Goal: Task Accomplishment & Management: Manage account settings

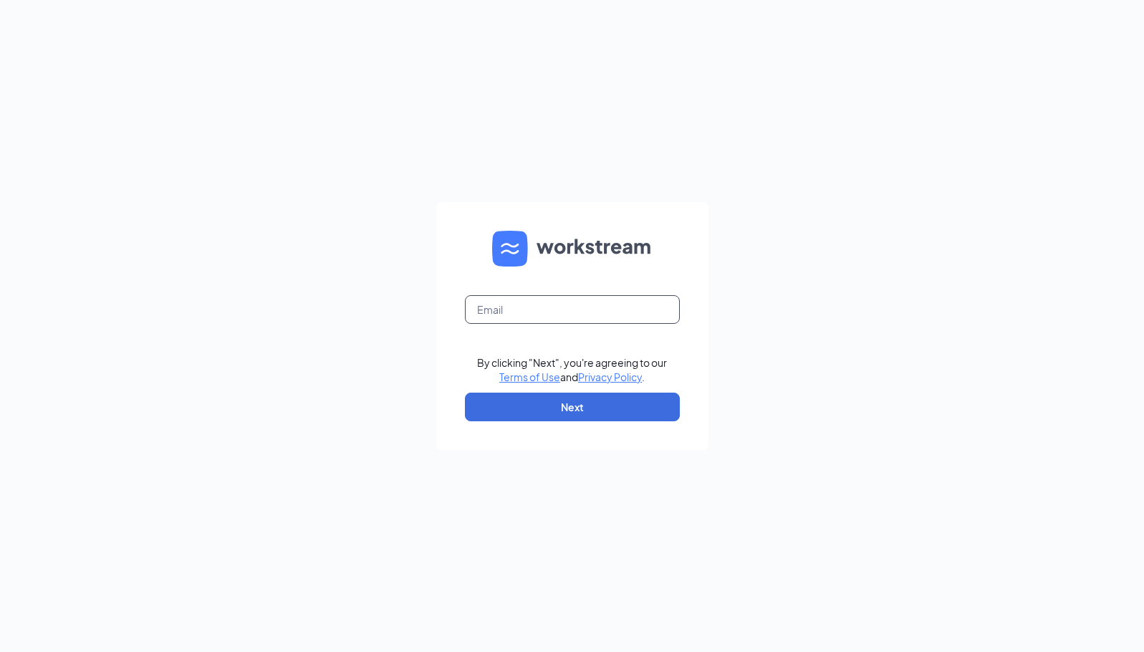
click at [545, 307] on input "text" at bounding box center [572, 309] width 215 height 29
type input "danielle.doxsey@gmail.com"
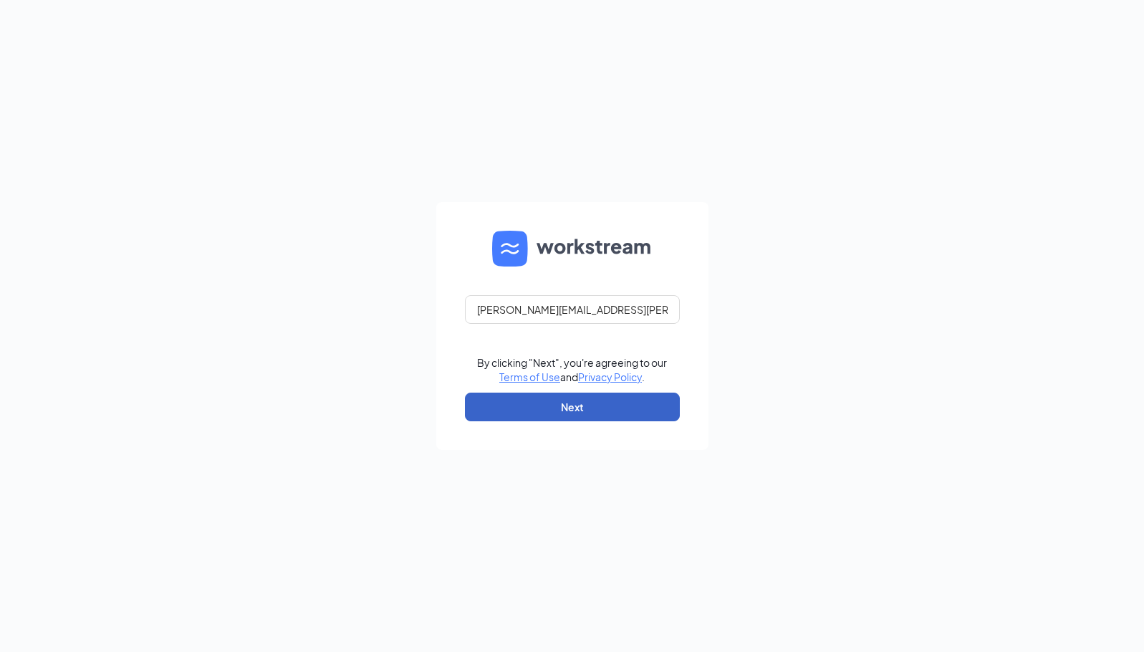
click at [585, 405] on button "Next" at bounding box center [572, 407] width 215 height 29
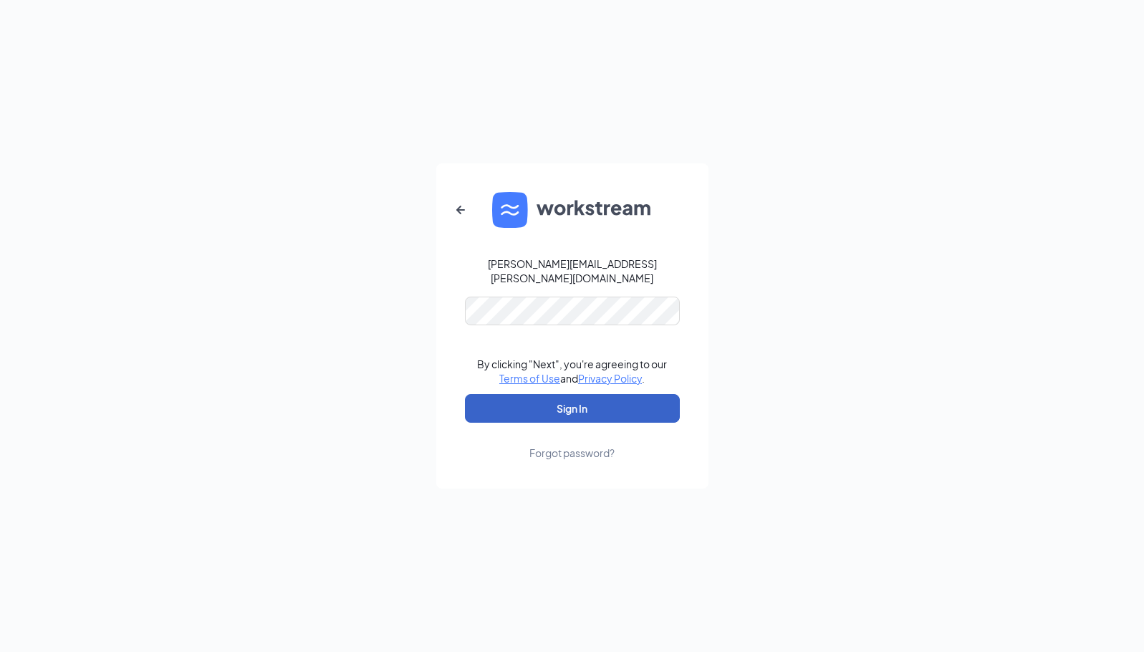
click at [565, 401] on button "Sign In" at bounding box center [572, 408] width 215 height 29
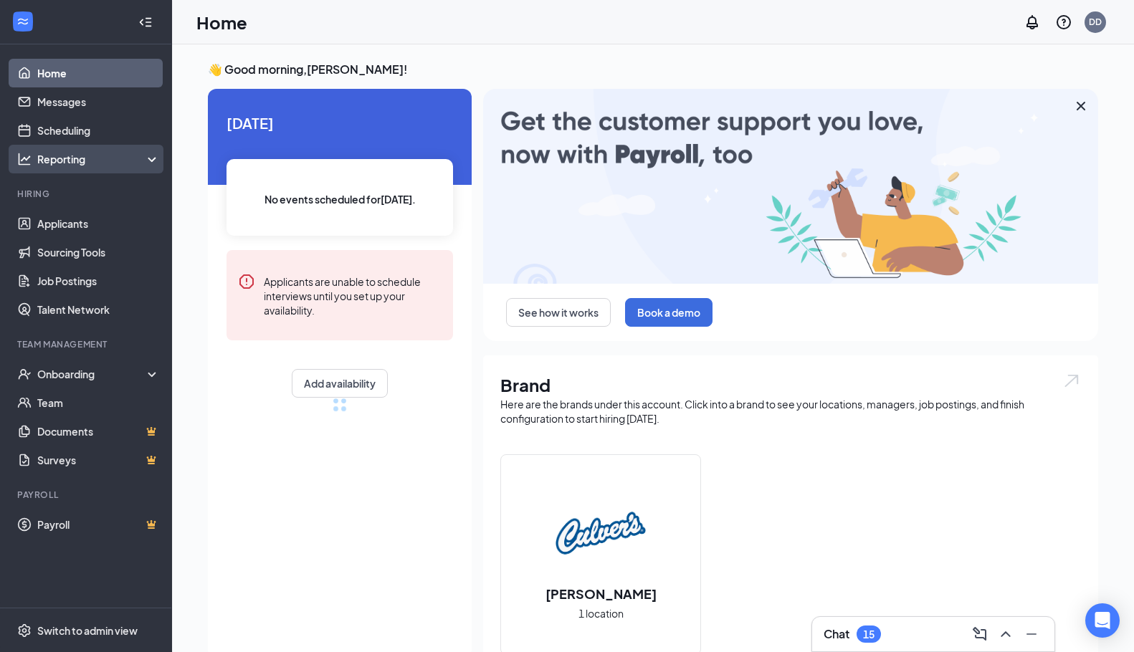
click at [68, 150] on div "Reporting" at bounding box center [86, 159] width 172 height 29
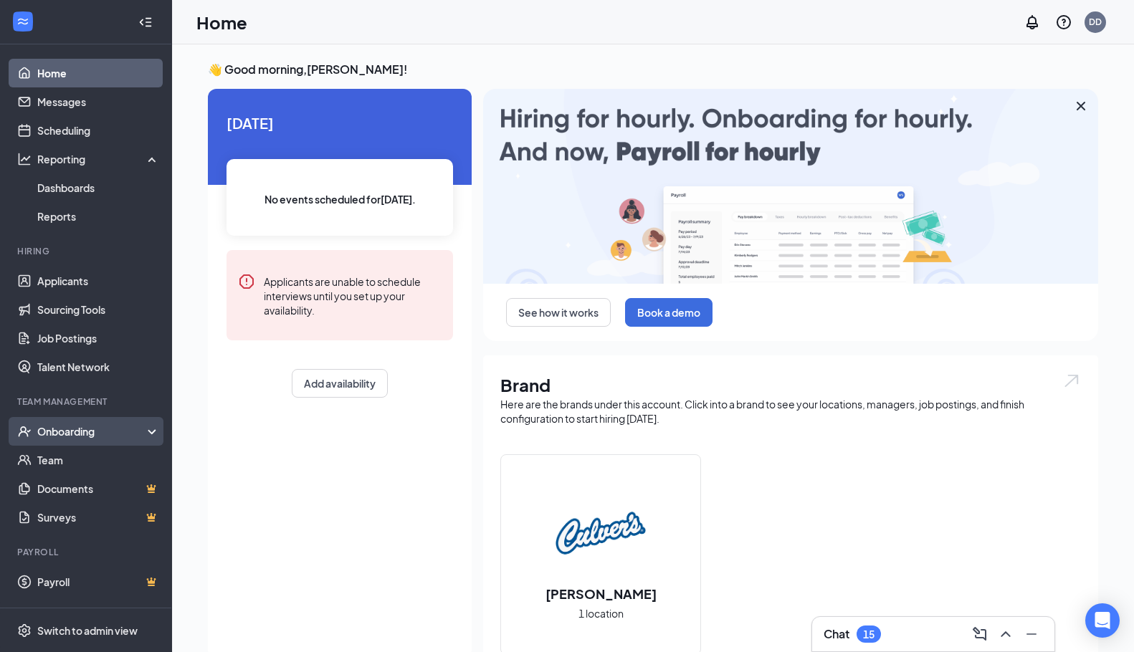
click at [97, 440] on div "Onboarding" at bounding box center [86, 431] width 172 height 29
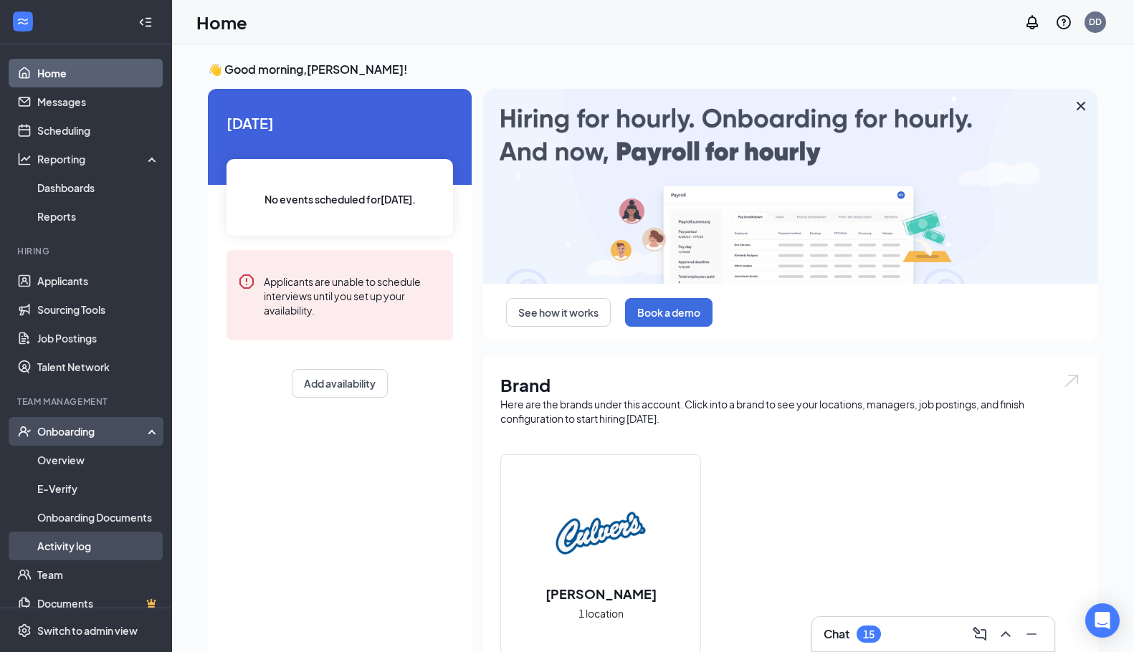
click at [70, 551] on link "Activity log" at bounding box center [98, 546] width 123 height 29
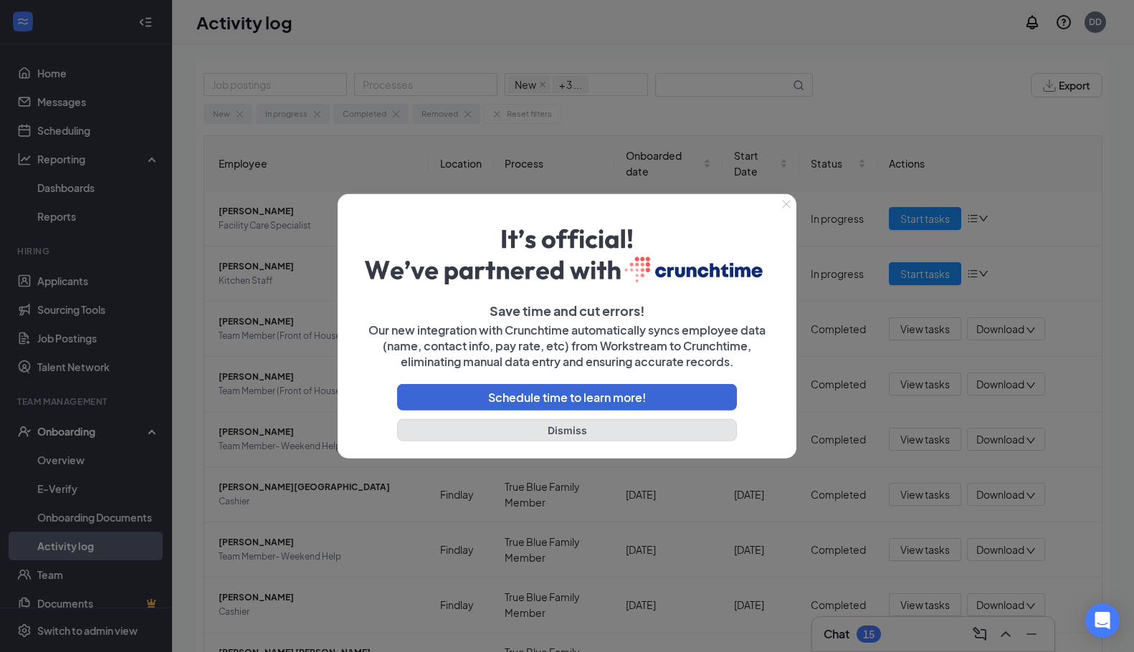
click at [558, 430] on button "Dismiss" at bounding box center [567, 430] width 340 height 22
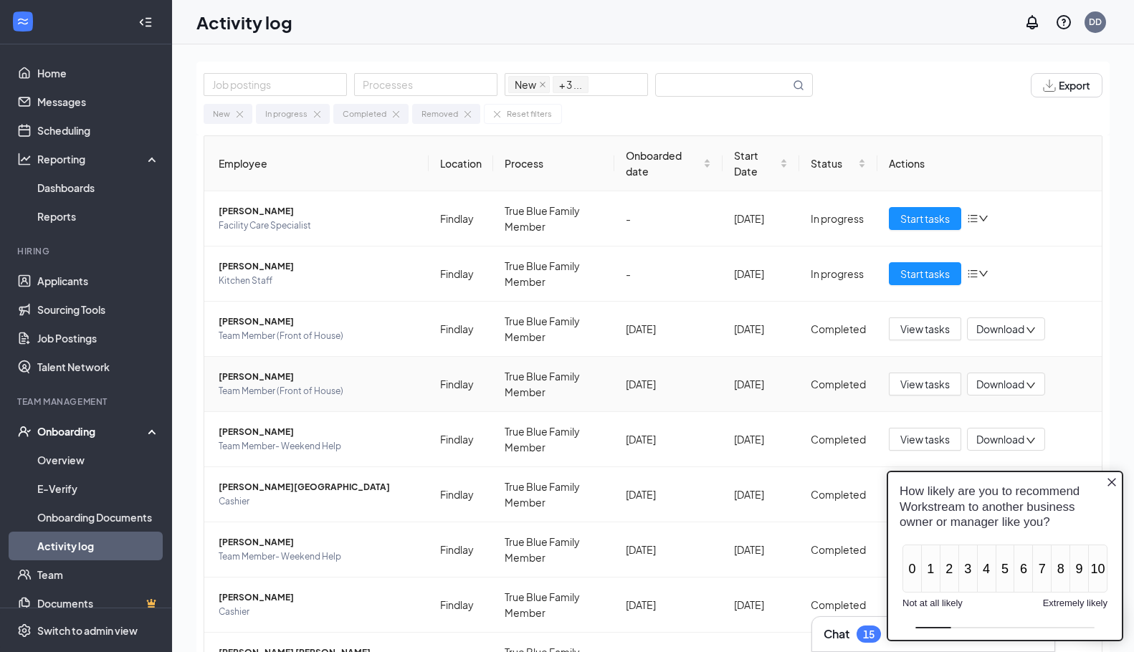
click at [327, 382] on span "[PERSON_NAME]" at bounding box center [318, 377] width 199 height 14
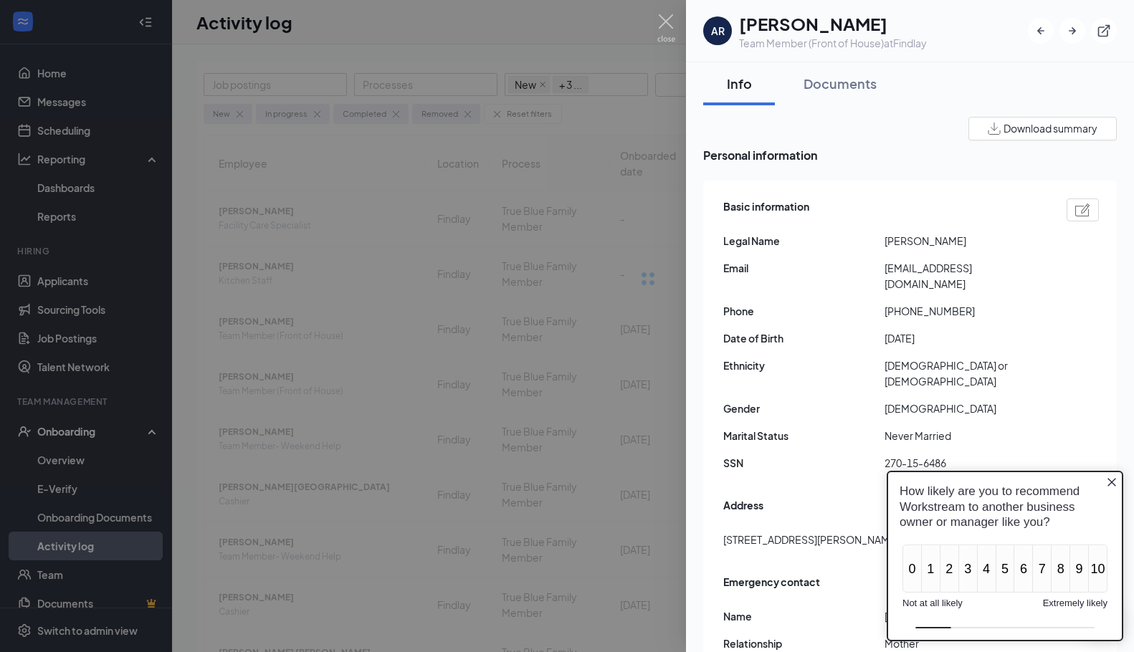
click at [1111, 477] on icon "Close button" at bounding box center [1111, 482] width 11 height 11
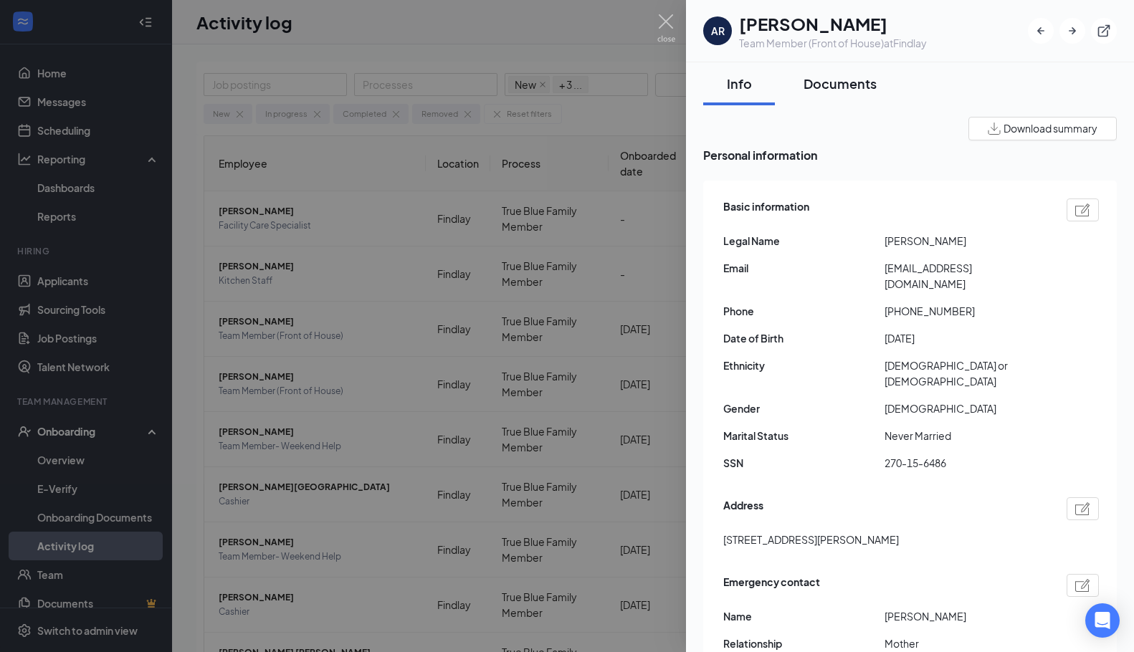
click at [854, 81] on div "Documents" at bounding box center [839, 84] width 73 height 18
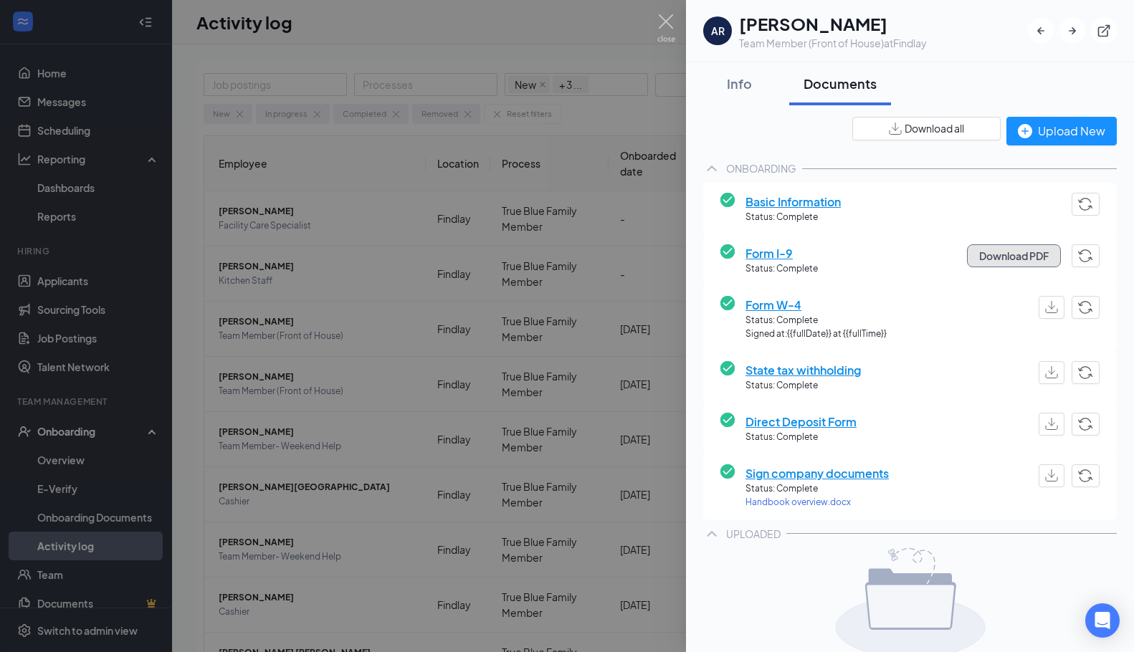
click at [1013, 256] on button "Download PDF" at bounding box center [1014, 255] width 94 height 23
click at [1045, 305] on img "button" at bounding box center [1051, 307] width 13 height 12
click at [1045, 376] on img "button" at bounding box center [1051, 372] width 13 height 12
click at [1045, 426] on img "button" at bounding box center [1051, 424] width 13 height 12
click at [1010, 255] on button "Download PDF" at bounding box center [1014, 255] width 94 height 23
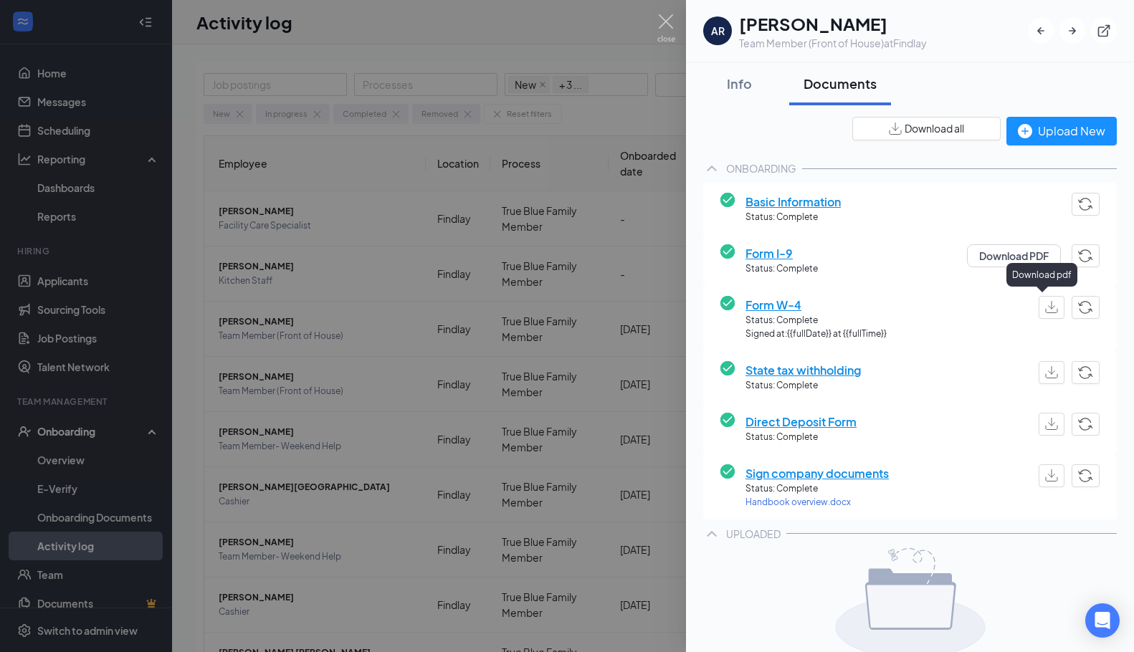
click at [1045, 313] on img "button" at bounding box center [1051, 307] width 13 height 12
click at [1045, 375] on img "button" at bounding box center [1051, 372] width 13 height 12
click at [666, 22] on img at bounding box center [666, 28] width 18 height 28
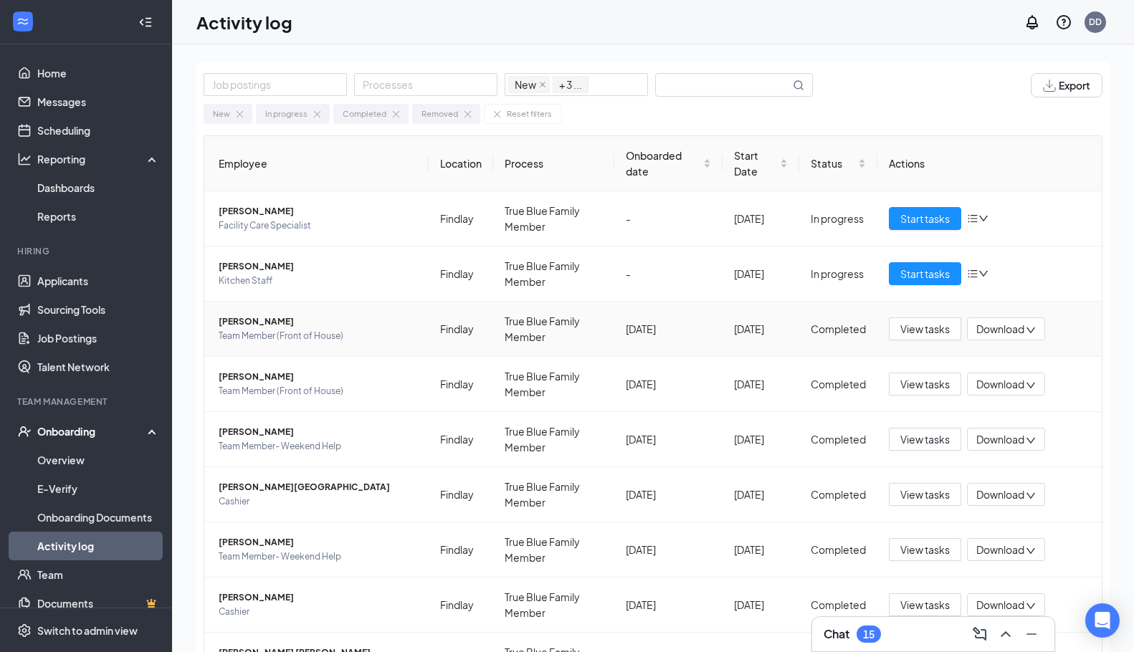
click at [345, 334] on span "Team Member (Front of House)" at bounding box center [318, 336] width 199 height 14
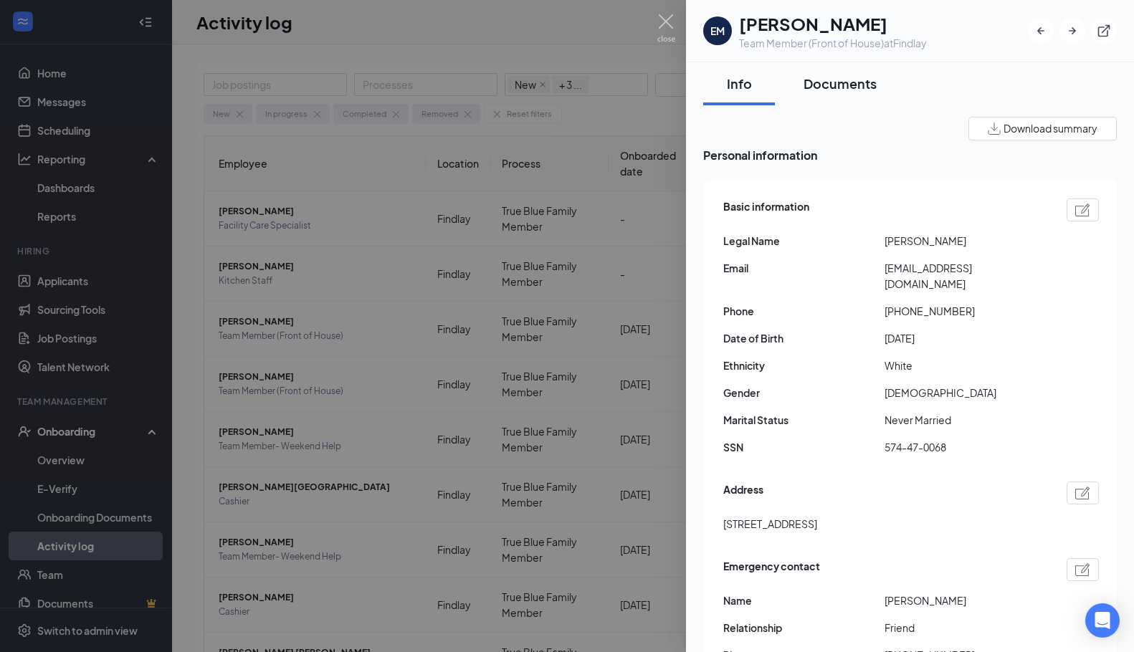
click at [825, 82] on div "Documents" at bounding box center [839, 84] width 73 height 18
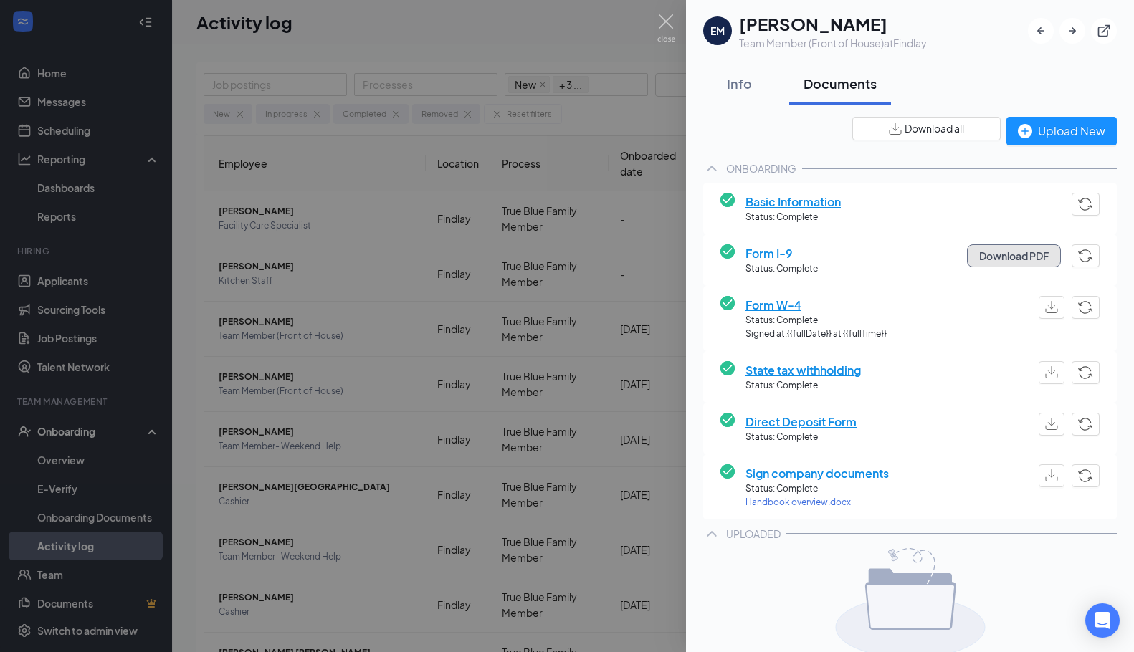
click at [993, 251] on button "Download PDF" at bounding box center [1014, 255] width 94 height 23
click at [1045, 307] on img "button" at bounding box center [1051, 307] width 13 height 12
click at [1045, 372] on img "button" at bounding box center [1051, 372] width 13 height 12
click at [1045, 429] on img "button" at bounding box center [1051, 424] width 13 height 12
click at [671, 19] on img at bounding box center [666, 28] width 18 height 28
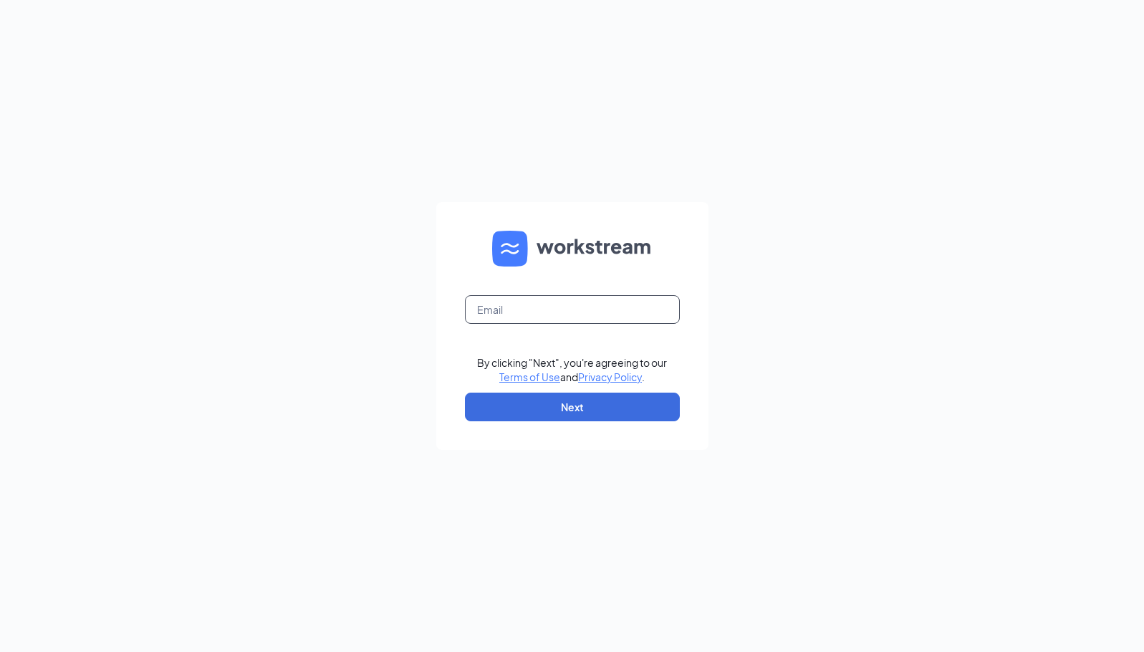
click at [573, 312] on input "text" at bounding box center [572, 309] width 215 height 29
type input "danielle.doxsey@gmail.com"
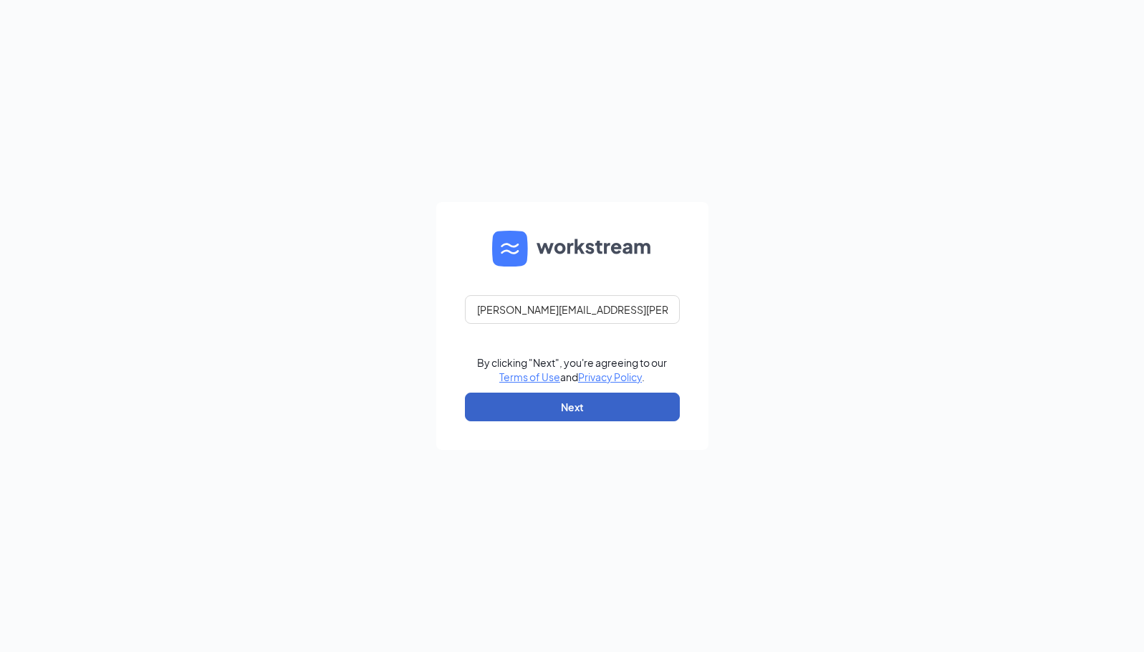
click at [588, 404] on button "Next" at bounding box center [572, 407] width 215 height 29
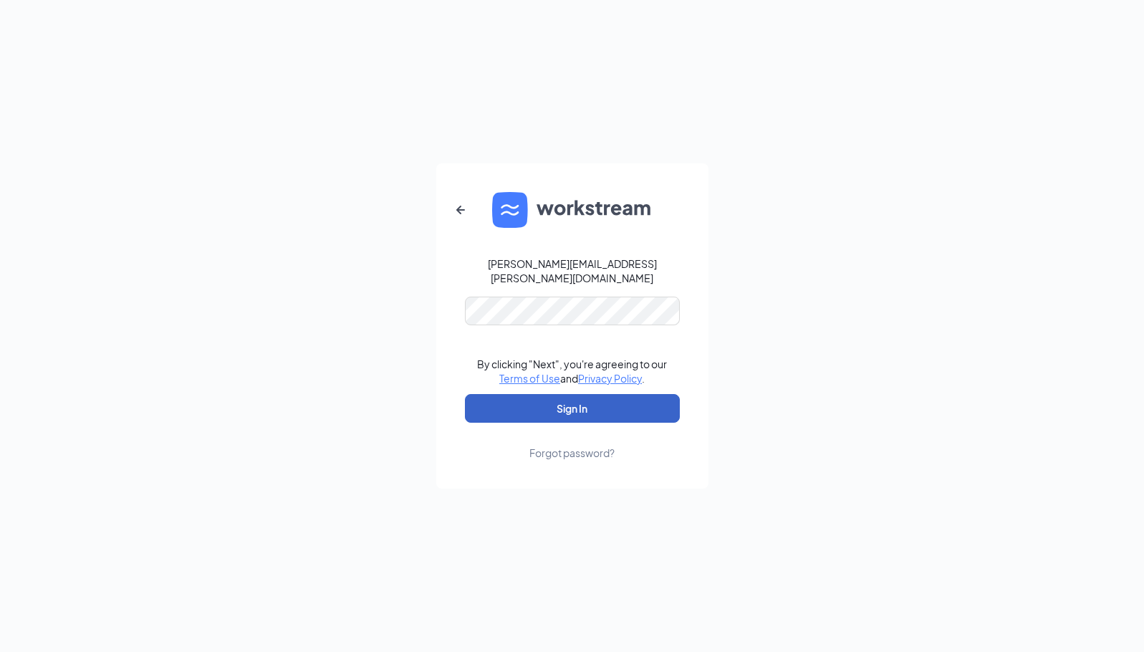
click at [609, 395] on button "Sign In" at bounding box center [572, 408] width 215 height 29
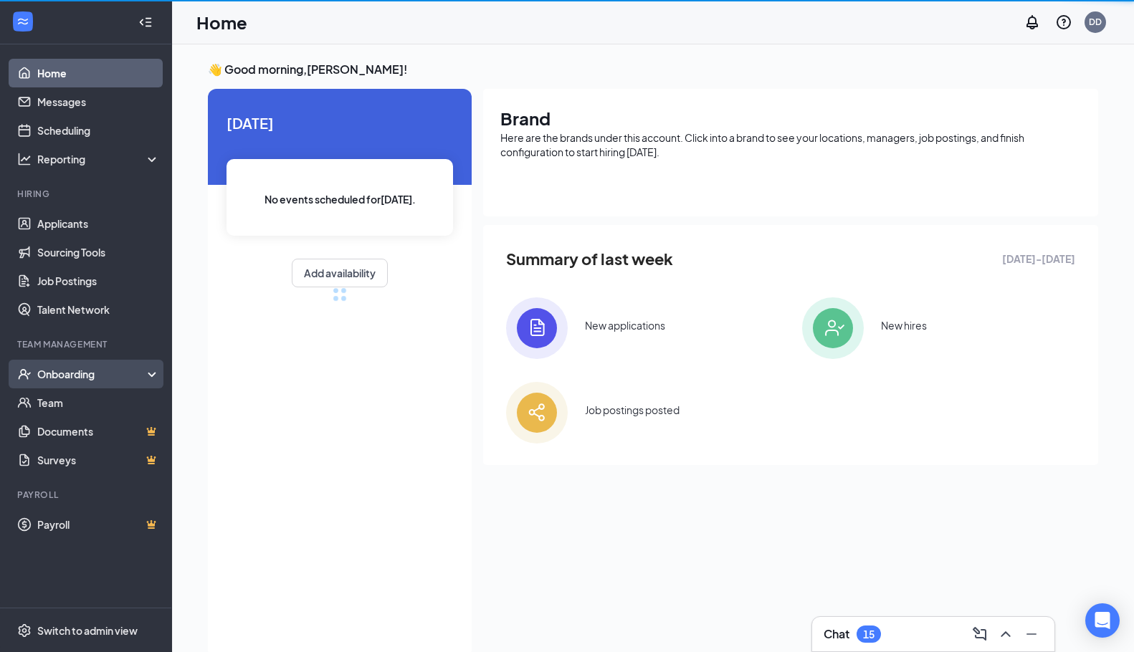
click at [93, 377] on div "Onboarding" at bounding box center [92, 374] width 110 height 14
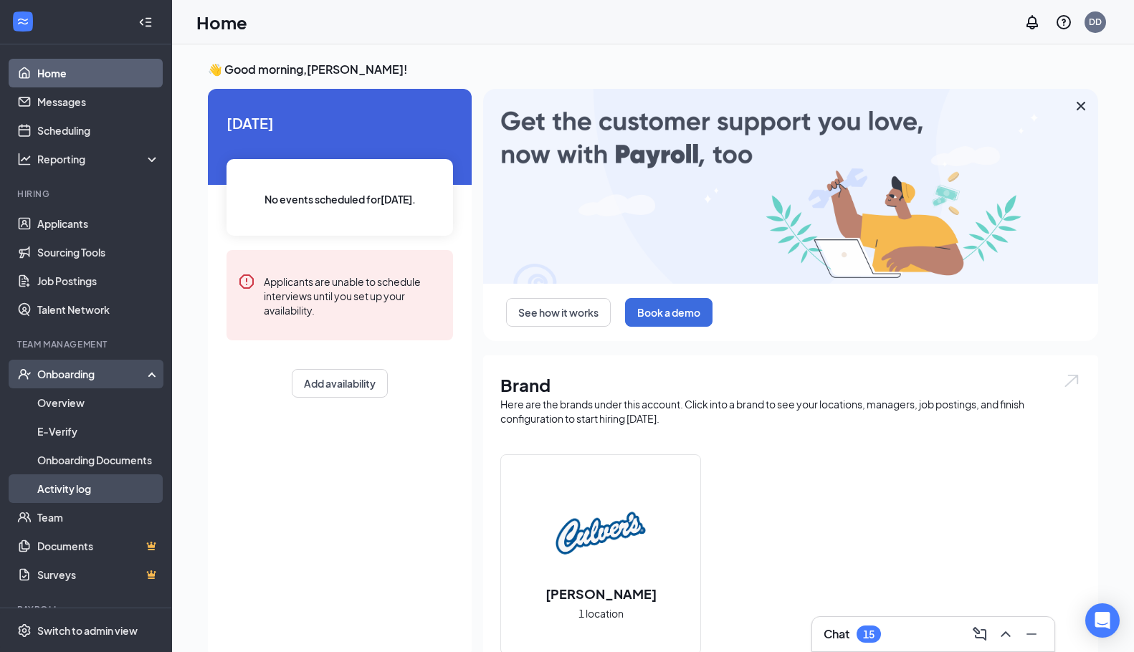
click at [82, 490] on link "Activity log" at bounding box center [98, 488] width 123 height 29
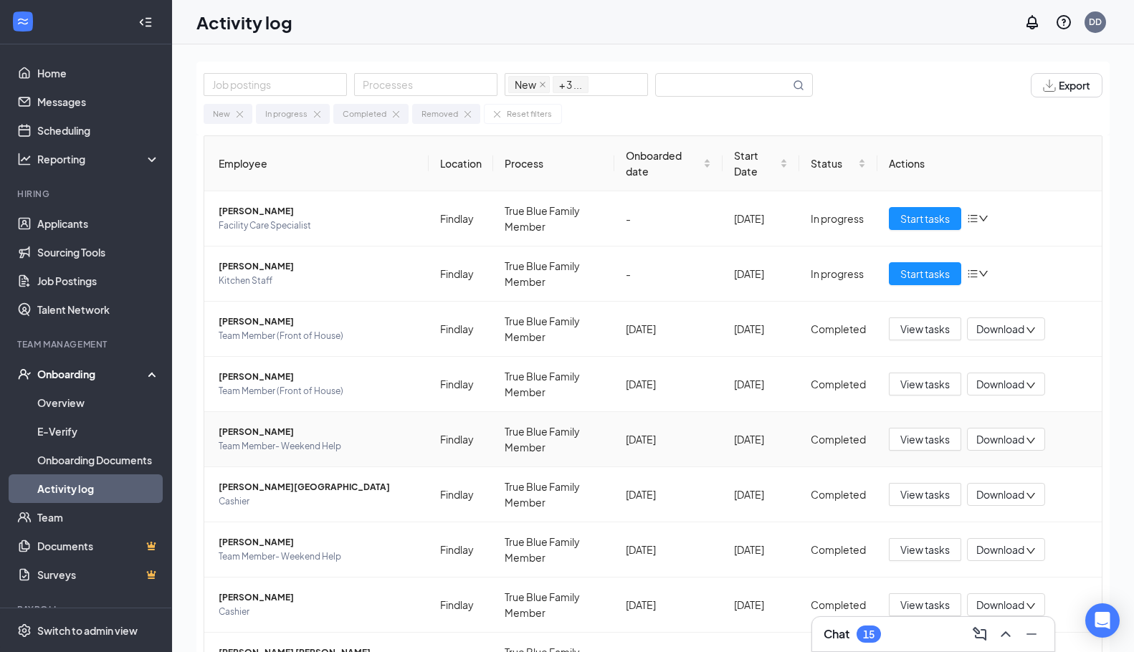
click at [274, 443] on span "Team Member- Weekend Help" at bounding box center [318, 446] width 199 height 14
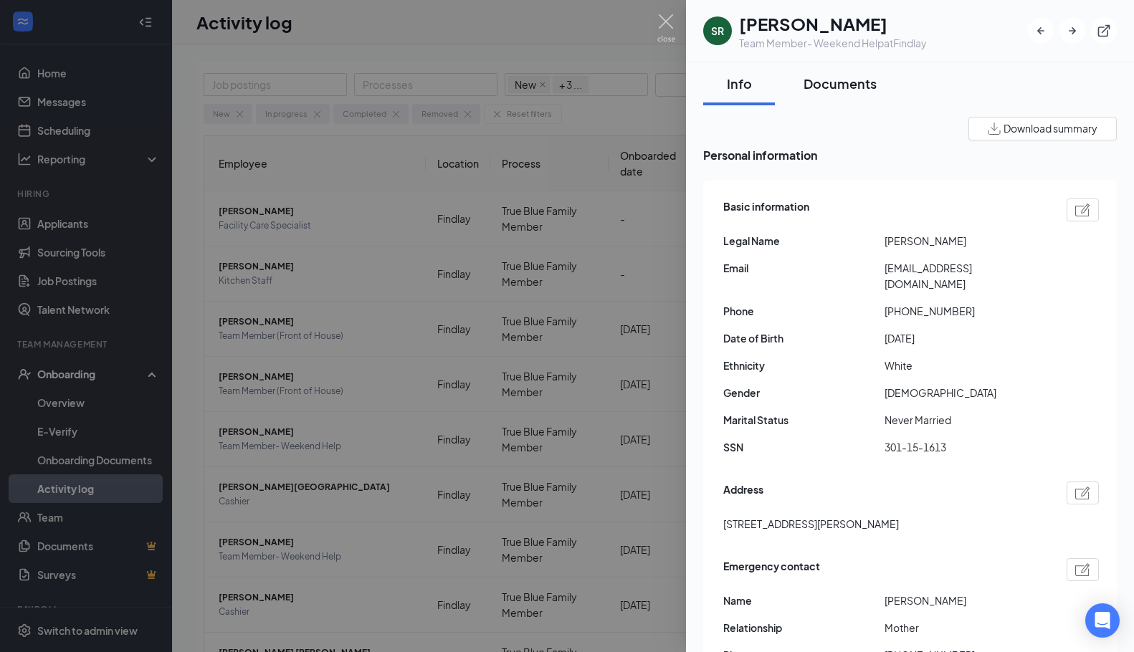
click at [856, 80] on div "Documents" at bounding box center [839, 84] width 73 height 18
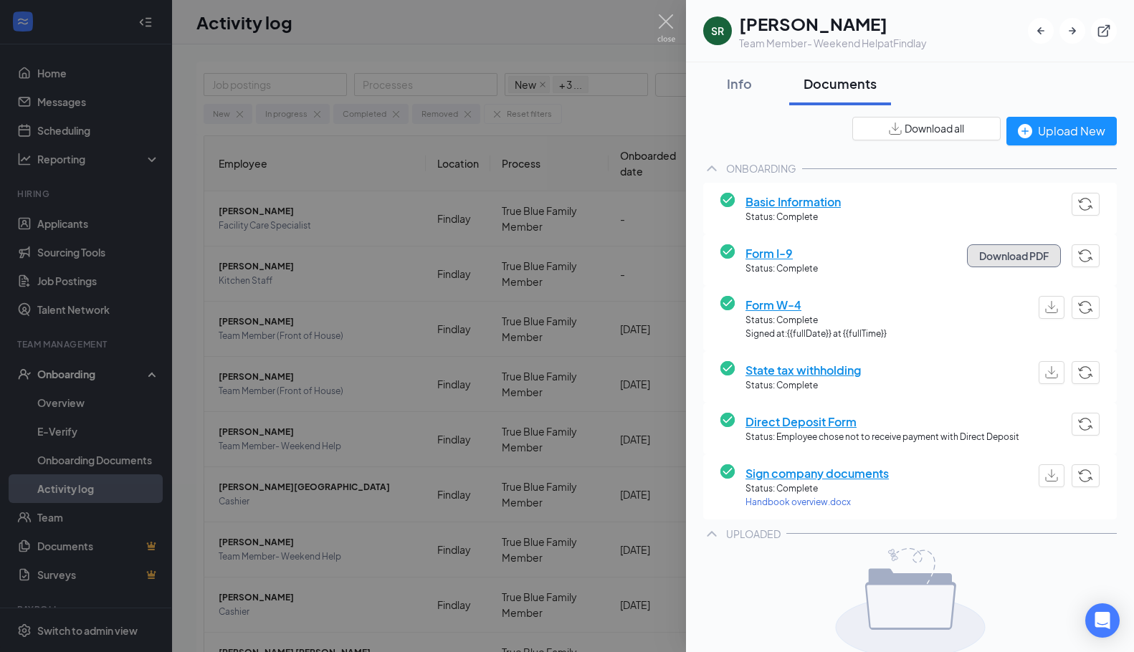
click at [1005, 252] on button "Download PDF" at bounding box center [1014, 255] width 94 height 23
click at [997, 253] on button "Download PDF" at bounding box center [1014, 255] width 94 height 23
click at [1045, 311] on img "button" at bounding box center [1051, 307] width 13 height 12
click at [1045, 375] on img "button" at bounding box center [1051, 372] width 13 height 12
click at [782, 419] on span "Direct Deposit Form" at bounding box center [882, 422] width 274 height 18
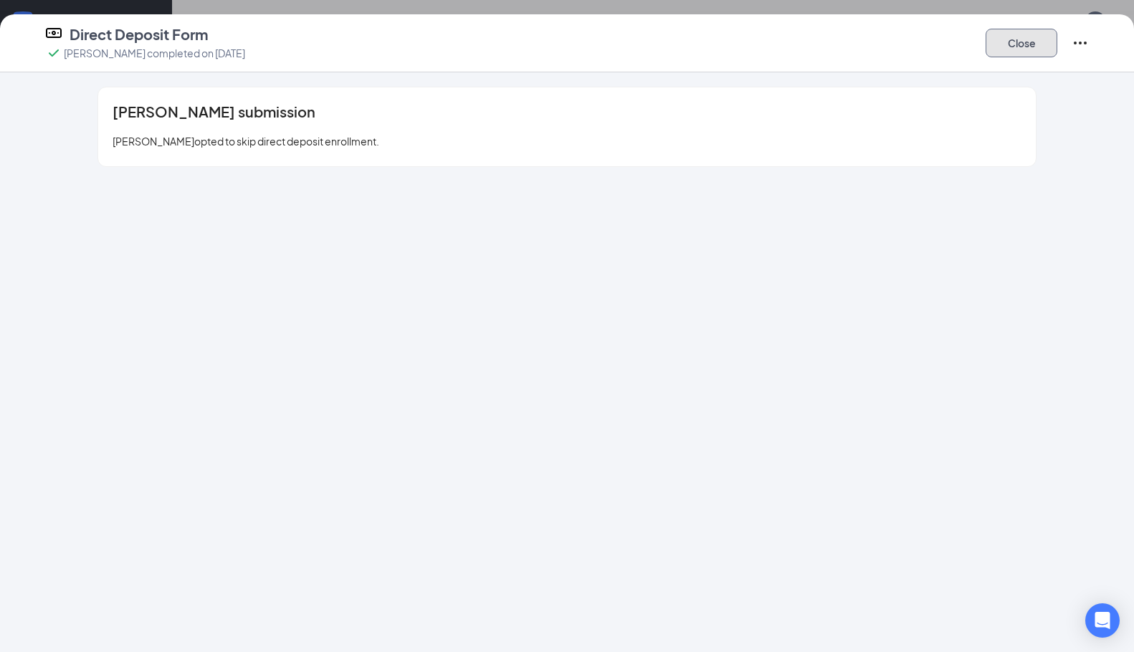
click at [1039, 45] on button "Close" at bounding box center [1021, 43] width 72 height 29
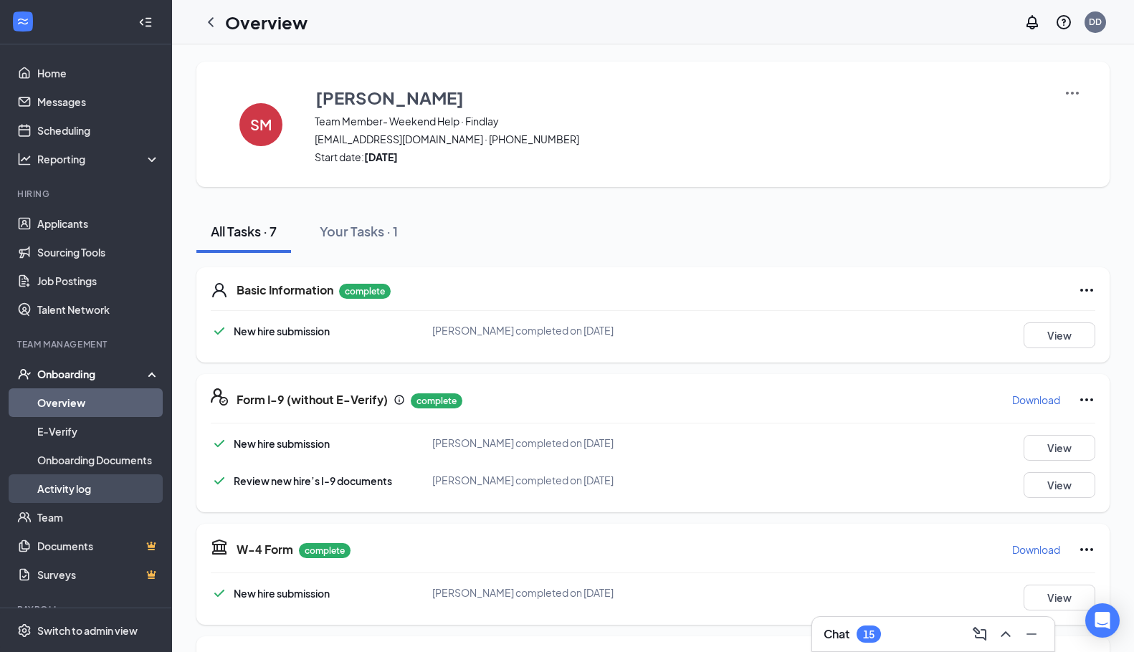
click at [58, 483] on link "Activity log" at bounding box center [98, 488] width 123 height 29
